Goal: Information Seeking & Learning: Learn about a topic

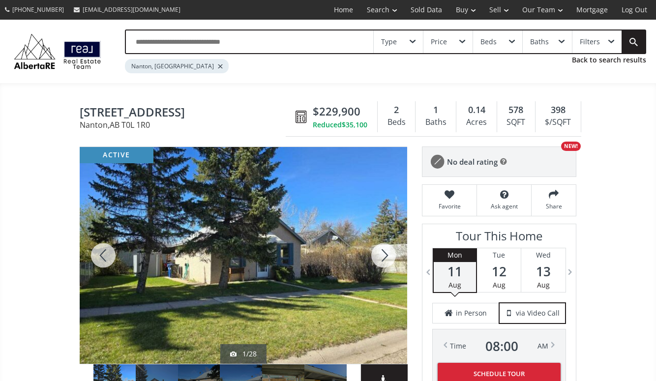
click at [218, 66] on div at bounding box center [220, 66] width 5 height 4
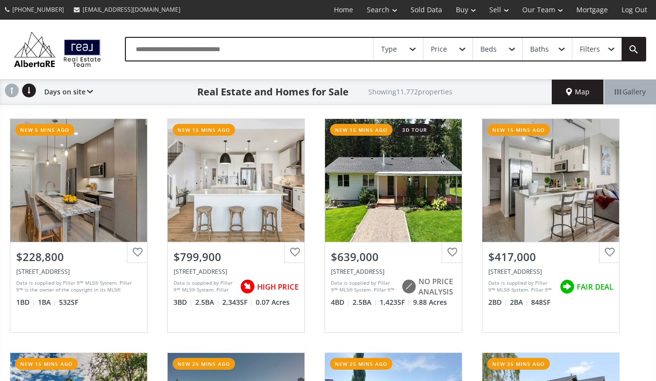
click at [173, 47] on input "text" at bounding box center [249, 49] width 247 height 23
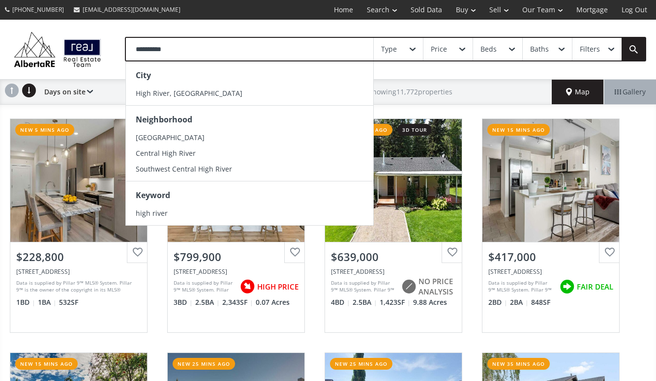
type input "**********"
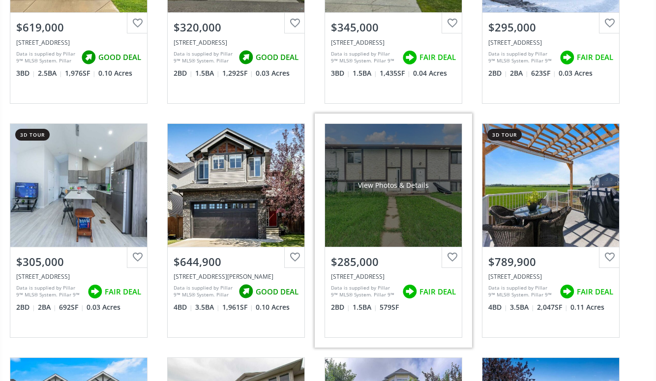
scroll to position [470, 0]
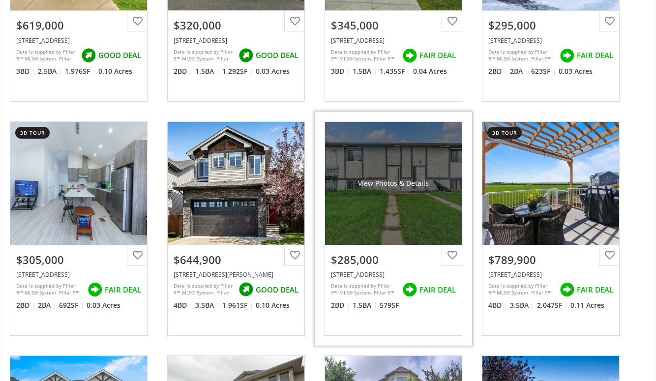
click at [378, 206] on div "View Photos & Details" at bounding box center [393, 183] width 137 height 123
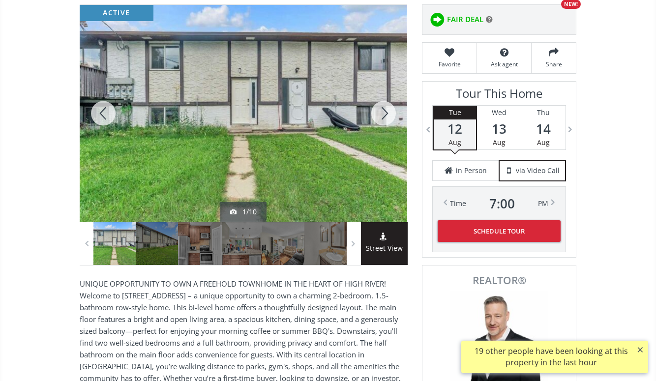
scroll to position [145, 0]
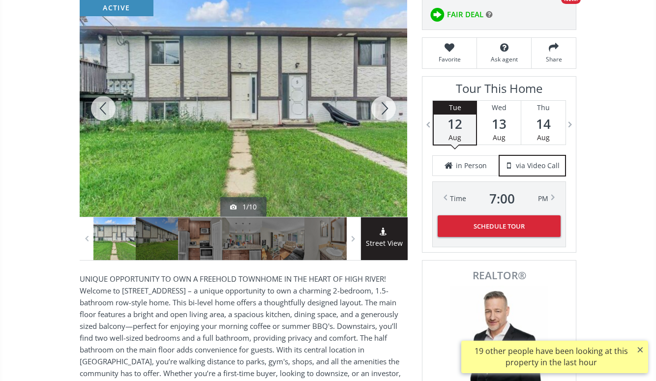
click at [381, 104] on div at bounding box center [383, 108] width 47 height 217
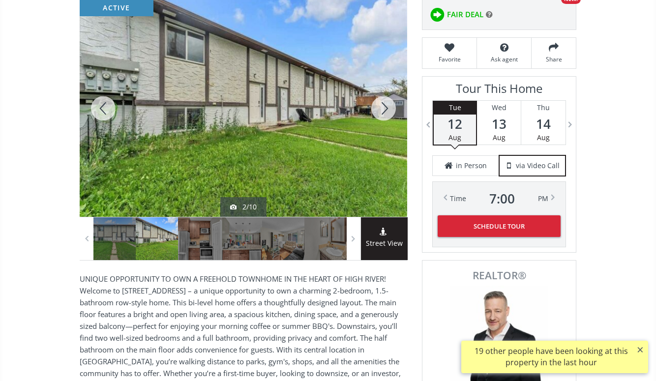
click at [381, 104] on div at bounding box center [383, 108] width 47 height 217
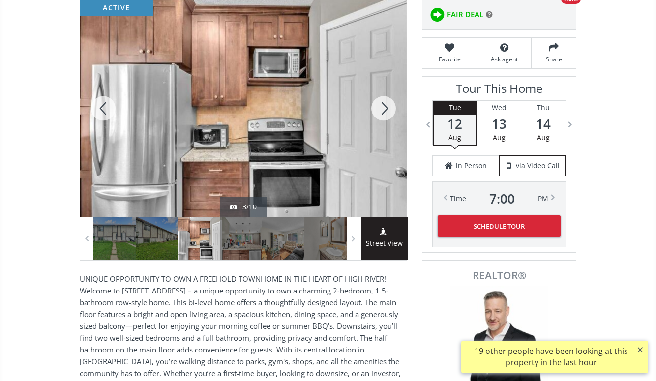
click at [381, 104] on div at bounding box center [383, 108] width 47 height 217
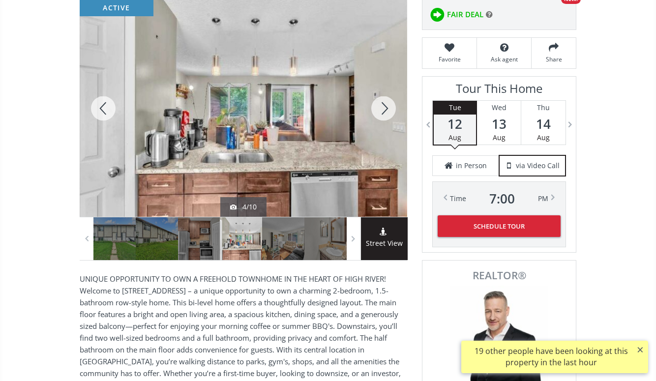
click at [381, 104] on div at bounding box center [383, 108] width 47 height 217
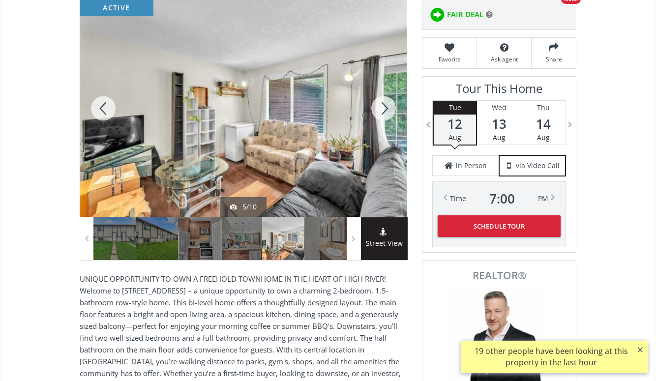
click at [381, 104] on div at bounding box center [383, 108] width 47 height 217
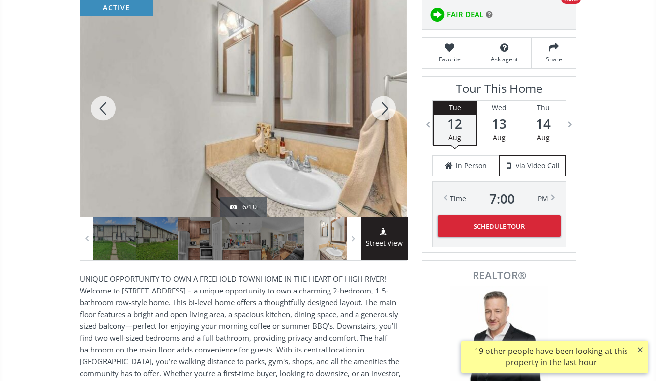
click at [381, 104] on div at bounding box center [383, 108] width 47 height 217
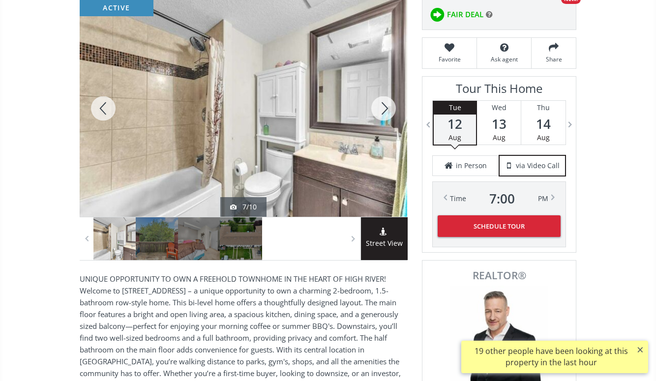
click at [381, 104] on div at bounding box center [383, 108] width 47 height 217
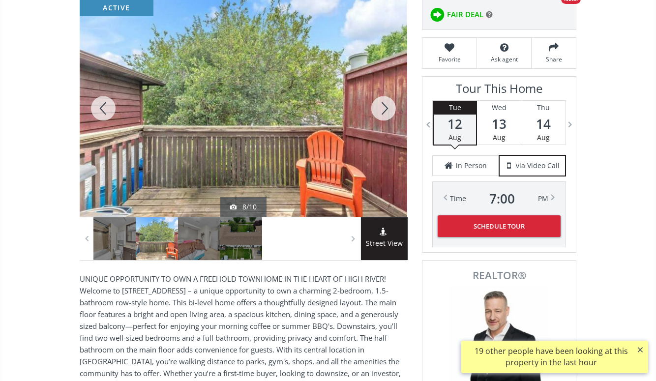
click at [381, 104] on div at bounding box center [383, 108] width 47 height 217
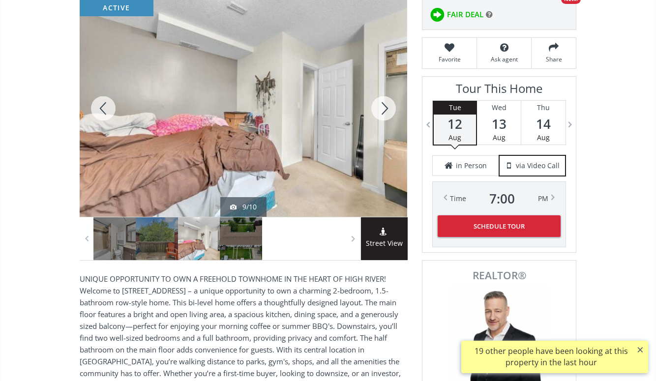
click at [381, 104] on div at bounding box center [383, 108] width 47 height 217
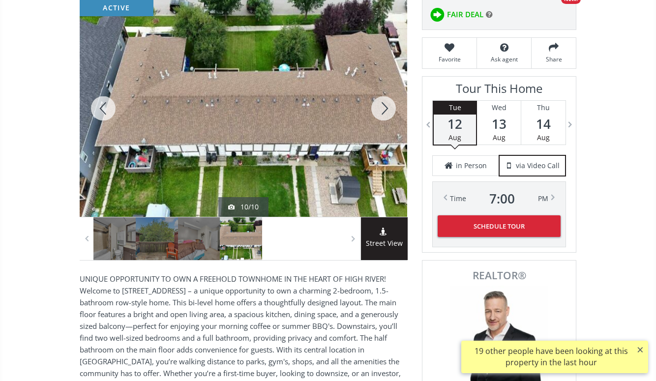
click at [381, 104] on div at bounding box center [383, 108] width 47 height 217
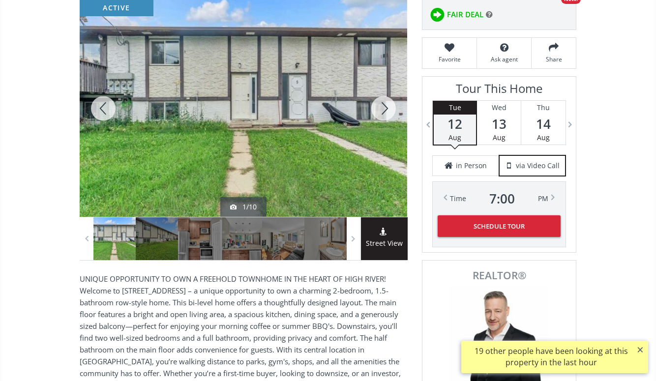
click at [381, 104] on div at bounding box center [383, 108] width 47 height 217
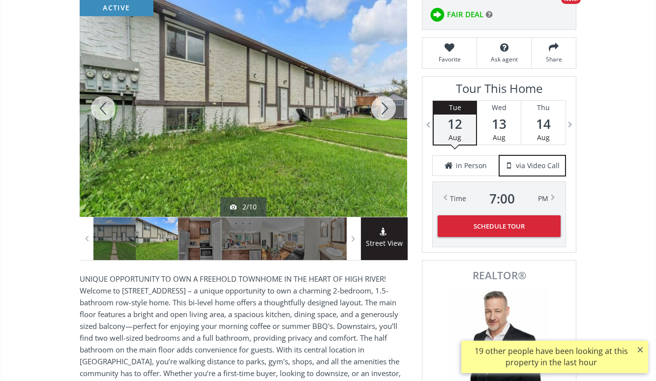
click at [381, 104] on div at bounding box center [383, 108] width 47 height 217
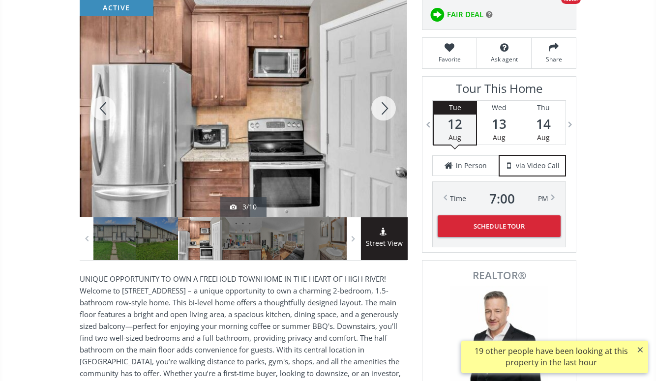
click at [381, 104] on div at bounding box center [383, 108] width 47 height 217
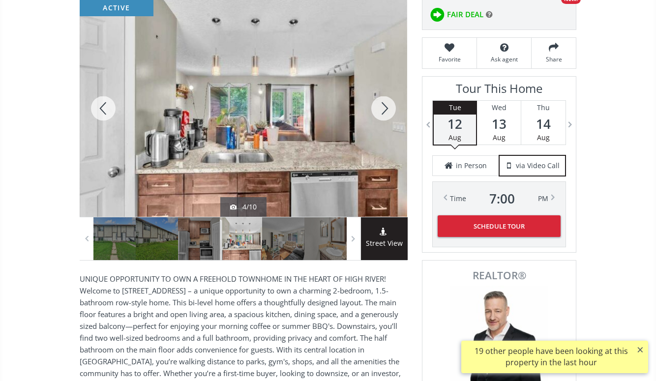
click at [381, 104] on div at bounding box center [383, 108] width 47 height 217
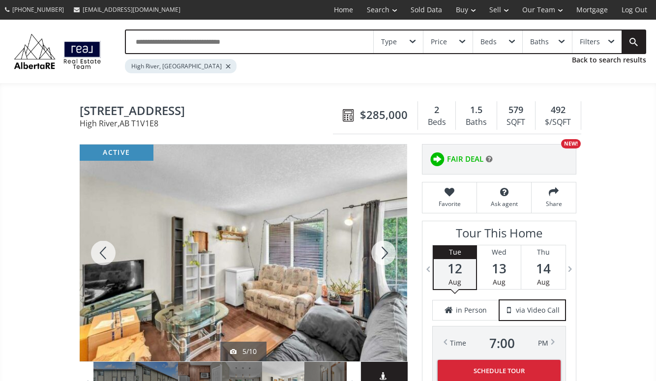
scroll to position [0, 0]
